Goal: Information Seeking & Learning: Learn about a topic

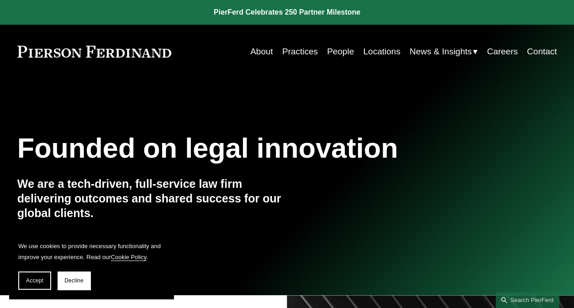
click at [338, 56] on link "People" at bounding box center [340, 51] width 27 height 17
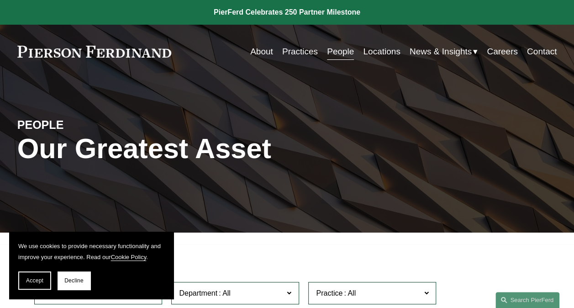
scroll to position [183, 0]
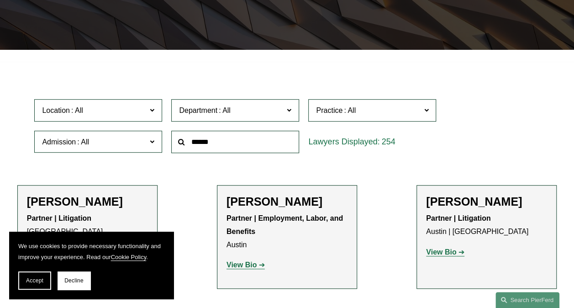
click at [138, 116] on span "Location" at bounding box center [94, 110] width 105 height 12
click at [0, 0] on link "[GEOGRAPHIC_DATA]" at bounding box center [0, 0] width 0 height 0
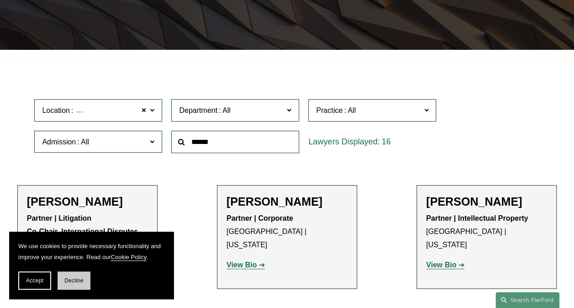
click at [72, 276] on button "Decline" at bounding box center [74, 280] width 33 height 18
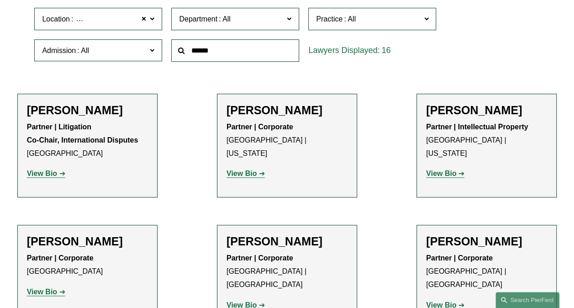
scroll to position [320, 0]
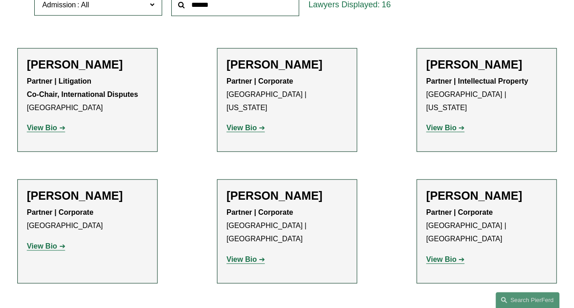
click at [44, 248] on strong "View Bio" at bounding box center [42, 246] width 30 height 8
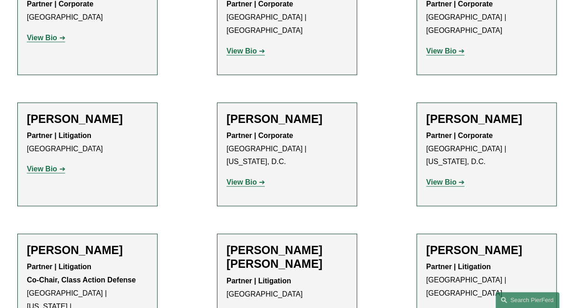
scroll to position [548, 0]
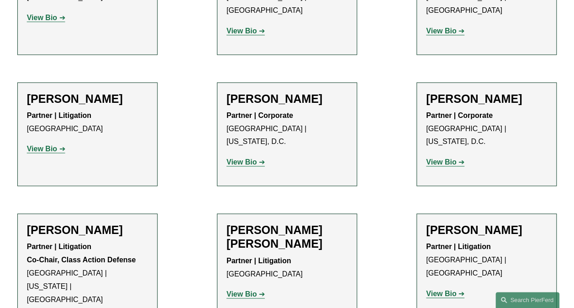
click at [244, 290] on strong "View Bio" at bounding box center [242, 294] width 30 height 8
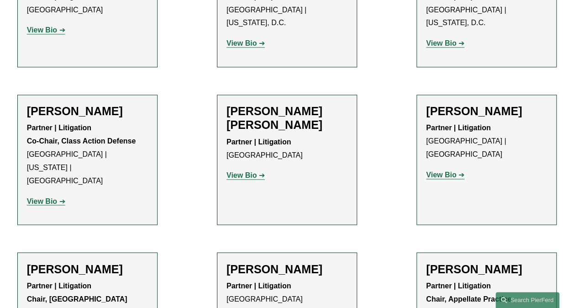
scroll to position [685, 0]
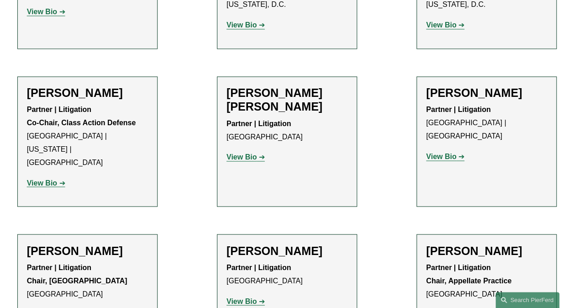
click at [45, 307] on strong "View Bio" at bounding box center [42, 314] width 30 height 8
click at [244, 297] on strong "View Bio" at bounding box center [242, 301] width 30 height 8
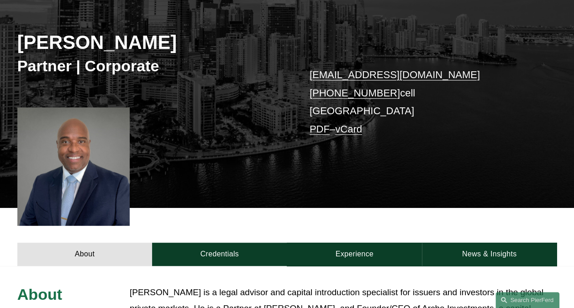
scroll to position [91, 0]
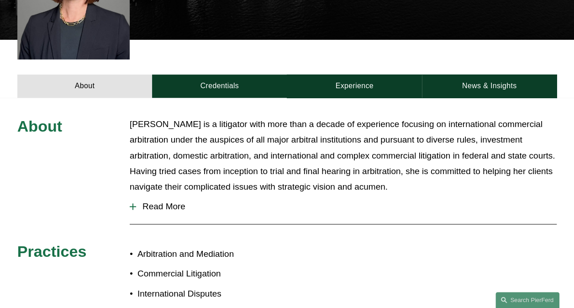
scroll to position [365, 0]
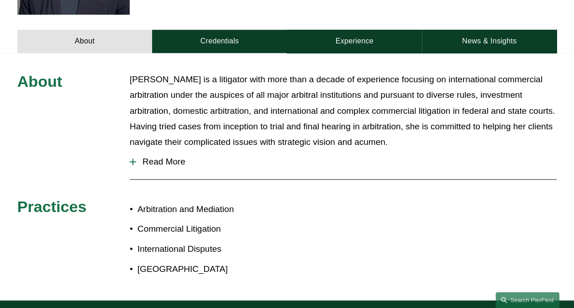
click at [153, 157] on span "Read More" at bounding box center [346, 162] width 421 height 10
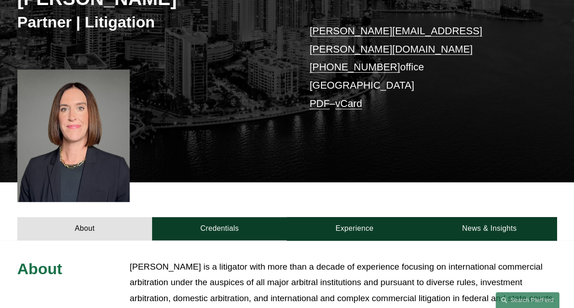
scroll to position [0, 0]
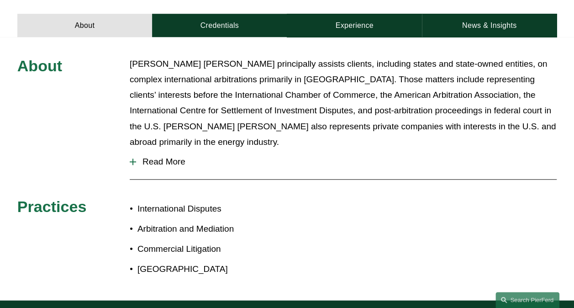
scroll to position [502, 0]
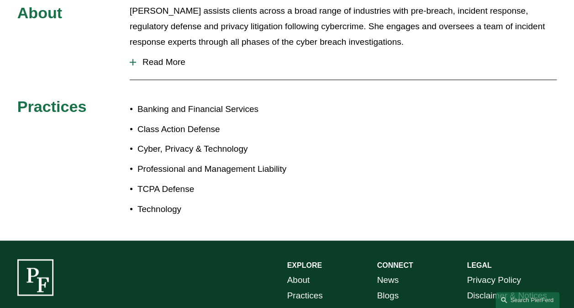
scroll to position [274, 0]
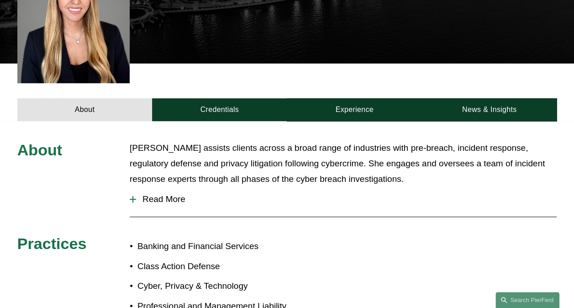
click at [180, 194] on span "Read More" at bounding box center [346, 199] width 421 height 10
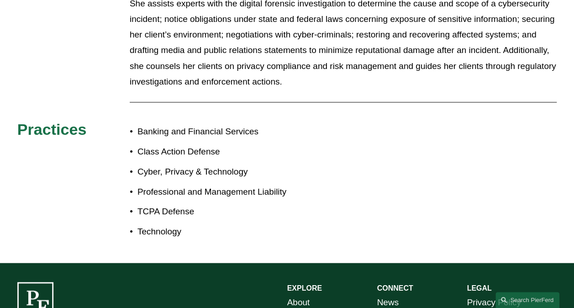
scroll to position [621, 0]
